Goal: Communication & Community: Connect with others

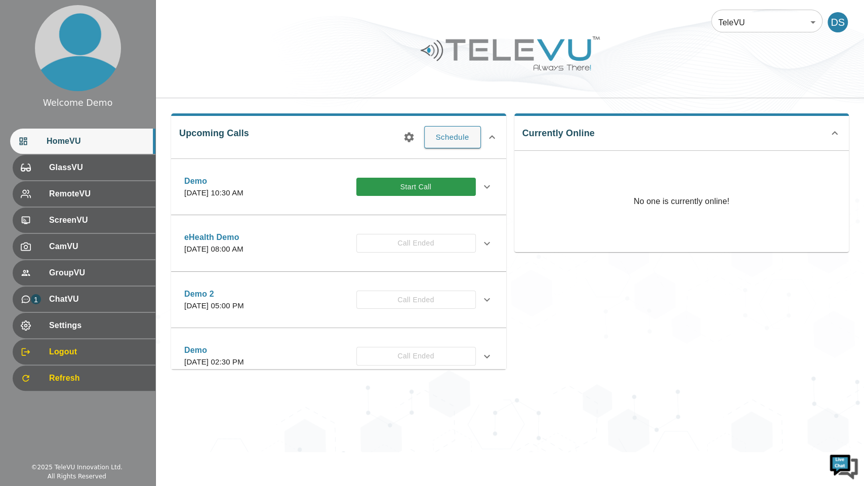
click at [838, 26] on div "DS" at bounding box center [838, 22] width 20 height 20
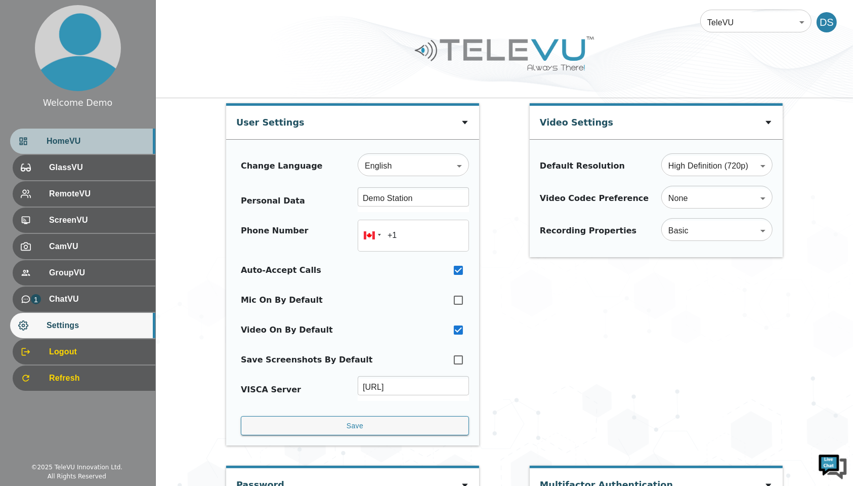
click at [74, 148] on div "HomeVU" at bounding box center [82, 141] width 145 height 25
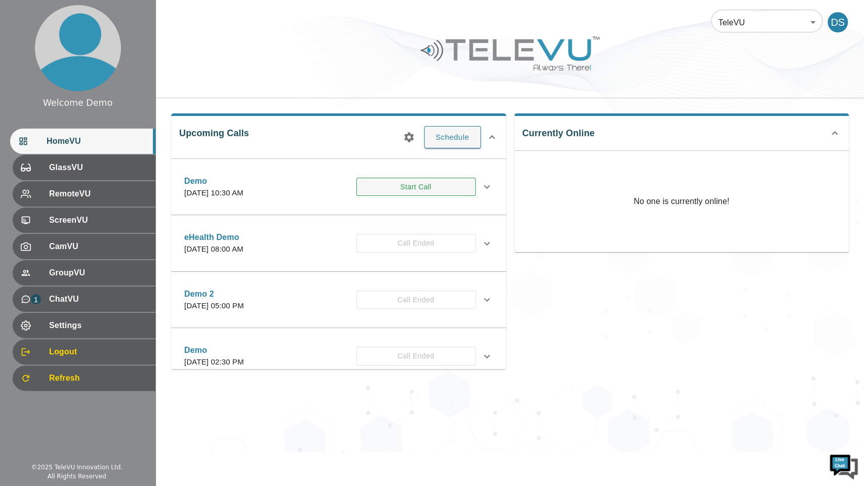
click at [400, 186] on button "Start Call" at bounding box center [415, 187] width 119 height 19
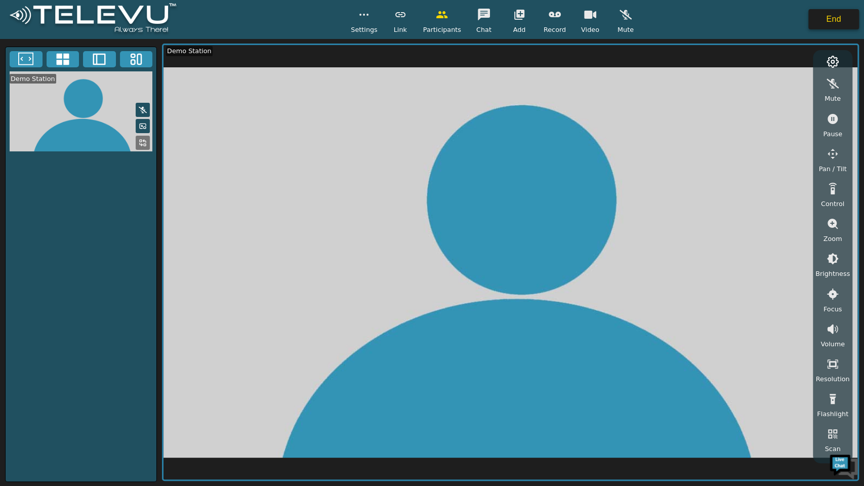
click at [832, 17] on button "End" at bounding box center [833, 19] width 51 height 20
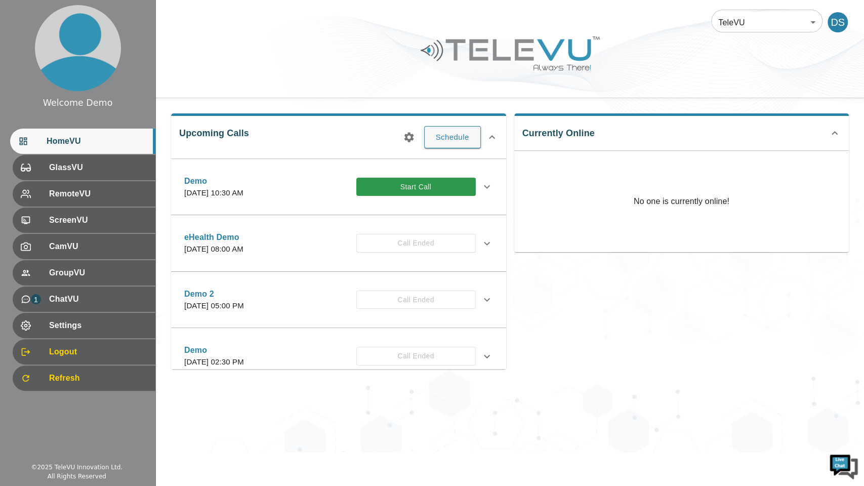
click at [841, 26] on div "DS" at bounding box center [838, 22] width 20 height 20
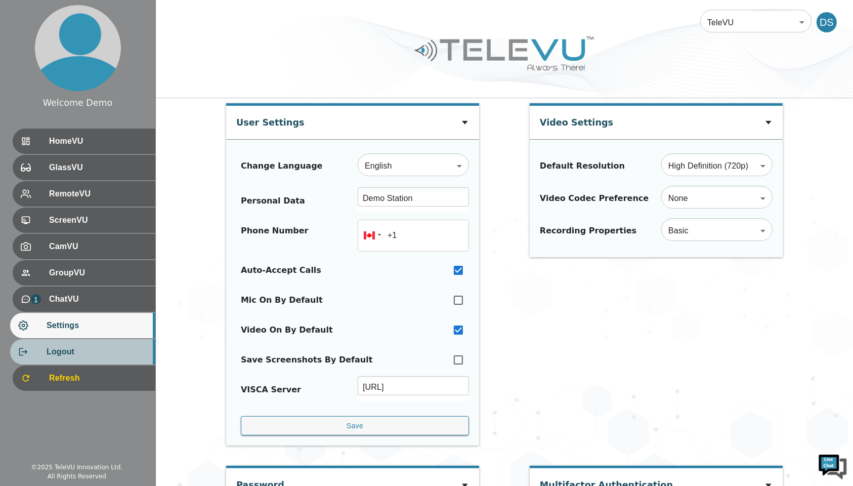
click at [77, 349] on span "Logout" at bounding box center [97, 352] width 101 height 12
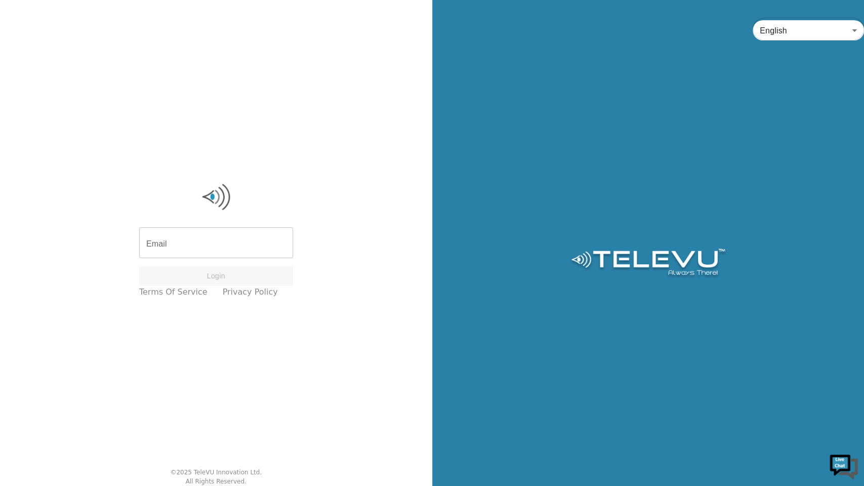
click at [194, 241] on input "Email" at bounding box center [216, 244] width 154 height 28
type input "[EMAIL_ADDRESS][DOMAIN_NAME]"
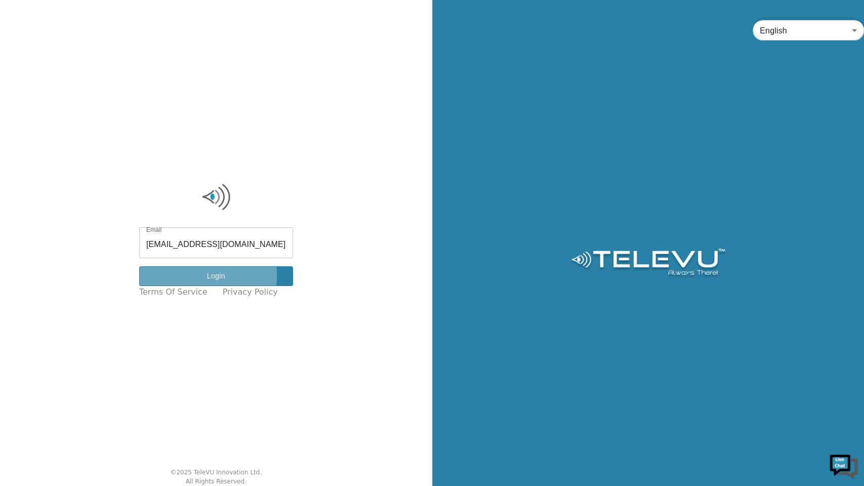
click at [207, 275] on button "Login" at bounding box center [216, 276] width 154 height 20
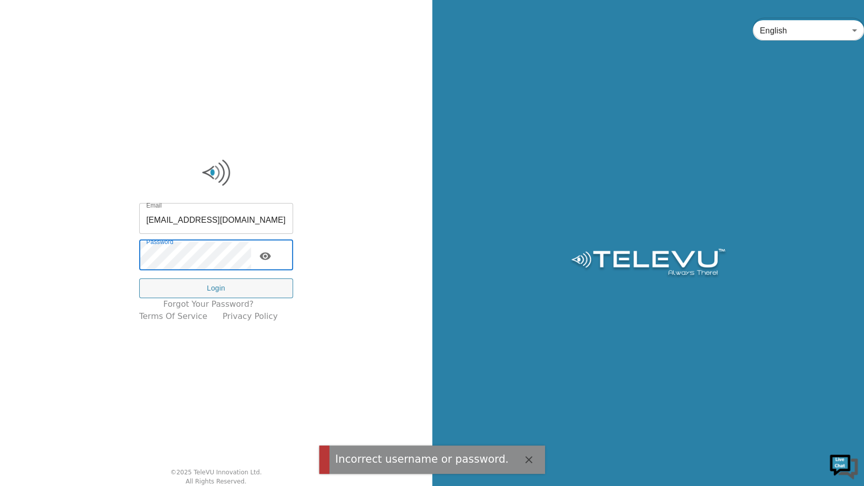
click at [271, 255] on icon "toggle password visibility" at bounding box center [265, 256] width 12 height 12
click at [230, 284] on button "Login" at bounding box center [216, 288] width 154 height 20
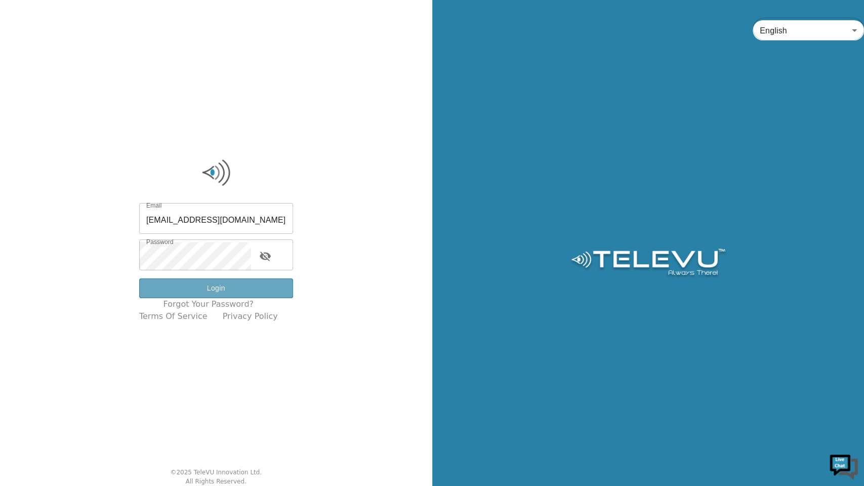
click at [230, 284] on button "Login" at bounding box center [216, 288] width 154 height 20
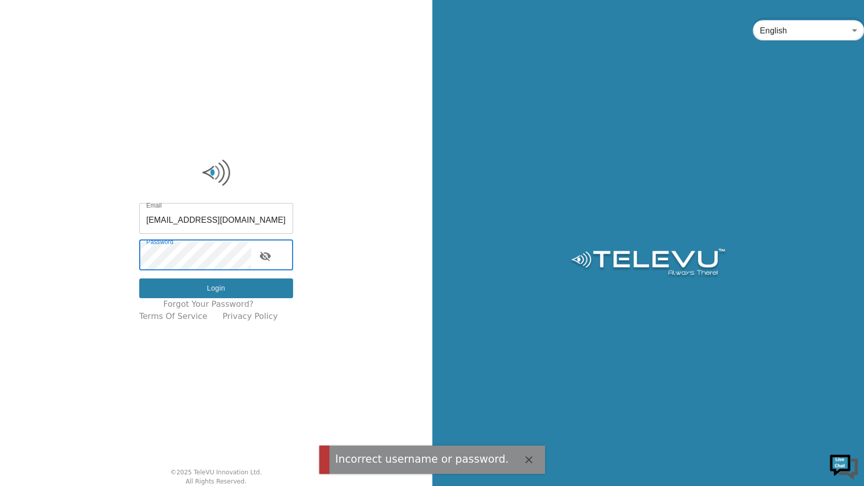
click at [235, 283] on button "Login" at bounding box center [216, 288] width 154 height 20
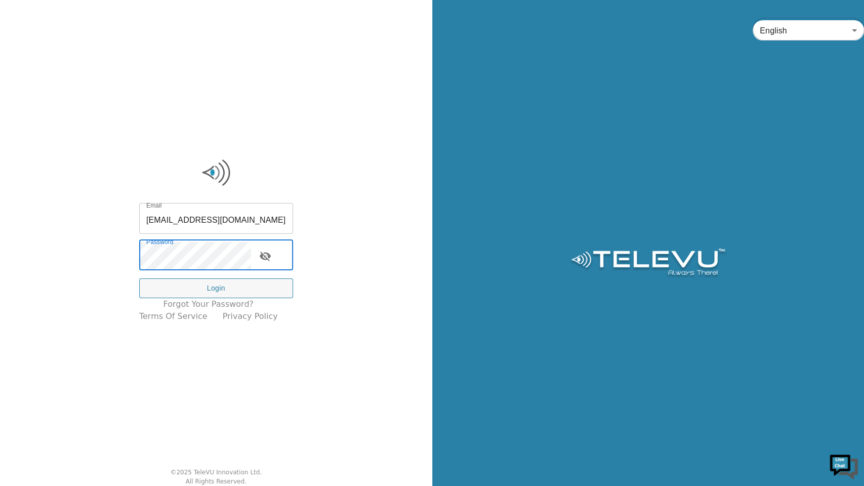
click at [48, 253] on div "Email [EMAIL_ADDRESS][DOMAIN_NAME] Email Password Password Login Forgot your pa…" at bounding box center [216, 243] width 432 height 486
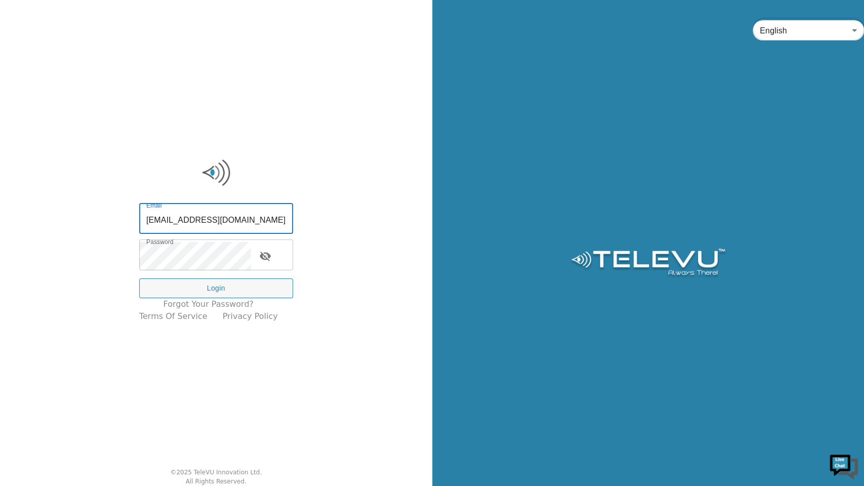
click at [240, 209] on input "[EMAIL_ADDRESS][DOMAIN_NAME]" at bounding box center [216, 220] width 154 height 28
click at [240, 210] on input "[EMAIL_ADDRESS][DOMAIN_NAME]" at bounding box center [216, 220] width 154 height 28
click at [240, 213] on input "Email" at bounding box center [216, 220] width 154 height 28
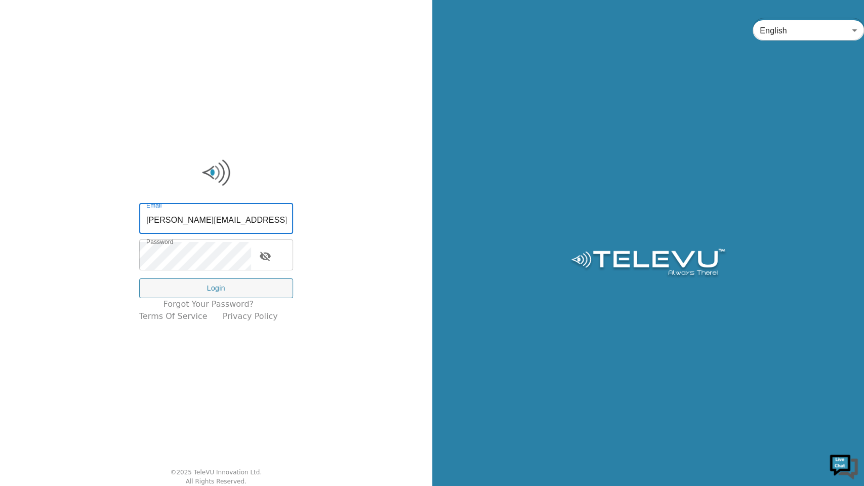
type input "[PERSON_NAME][EMAIL_ADDRESS][DOMAIN_NAME]"
